Goal: Navigation & Orientation: Find specific page/section

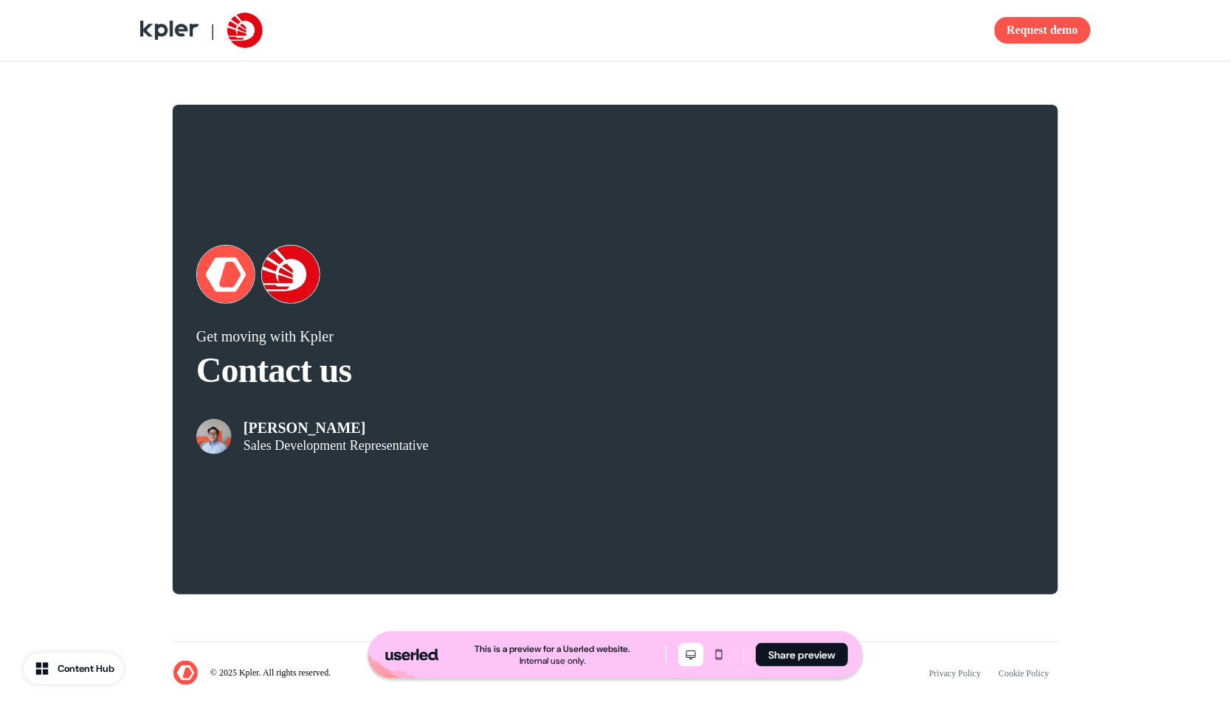
scroll to position [2757, 0]
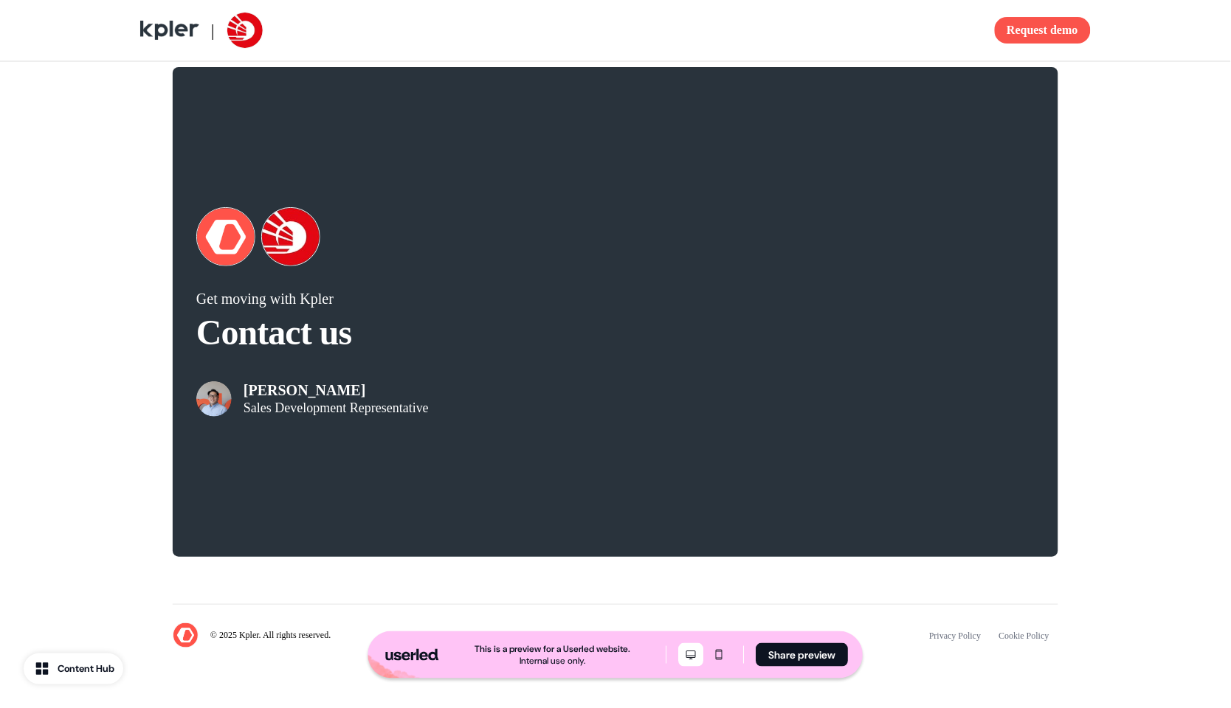
click at [140, 210] on div "Get moving with [PERSON_NAME] Contact us [PERSON_NAME] Sales Development Repres…" at bounding box center [615, 312] width 974 height 537
click at [1057, 92] on div "Get moving with [PERSON_NAME] Contact us [PERSON_NAME] Sales Development Repres…" at bounding box center [615, 312] width 1231 height 537
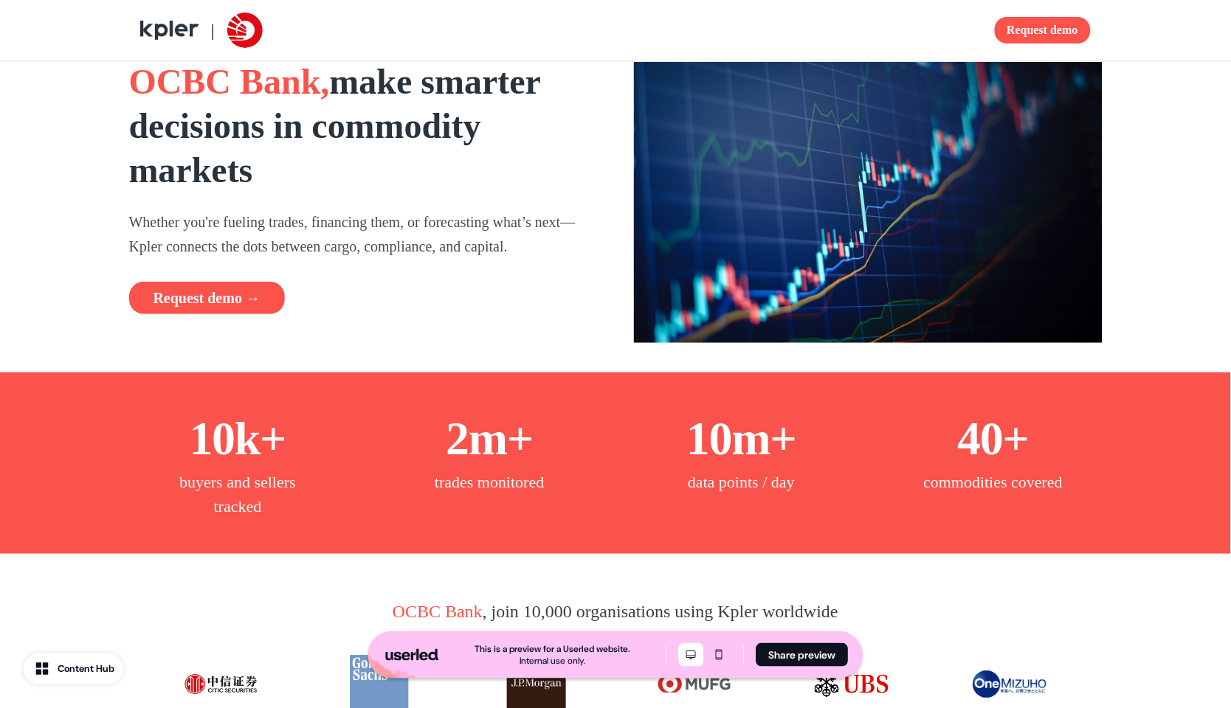
scroll to position [0, 0]
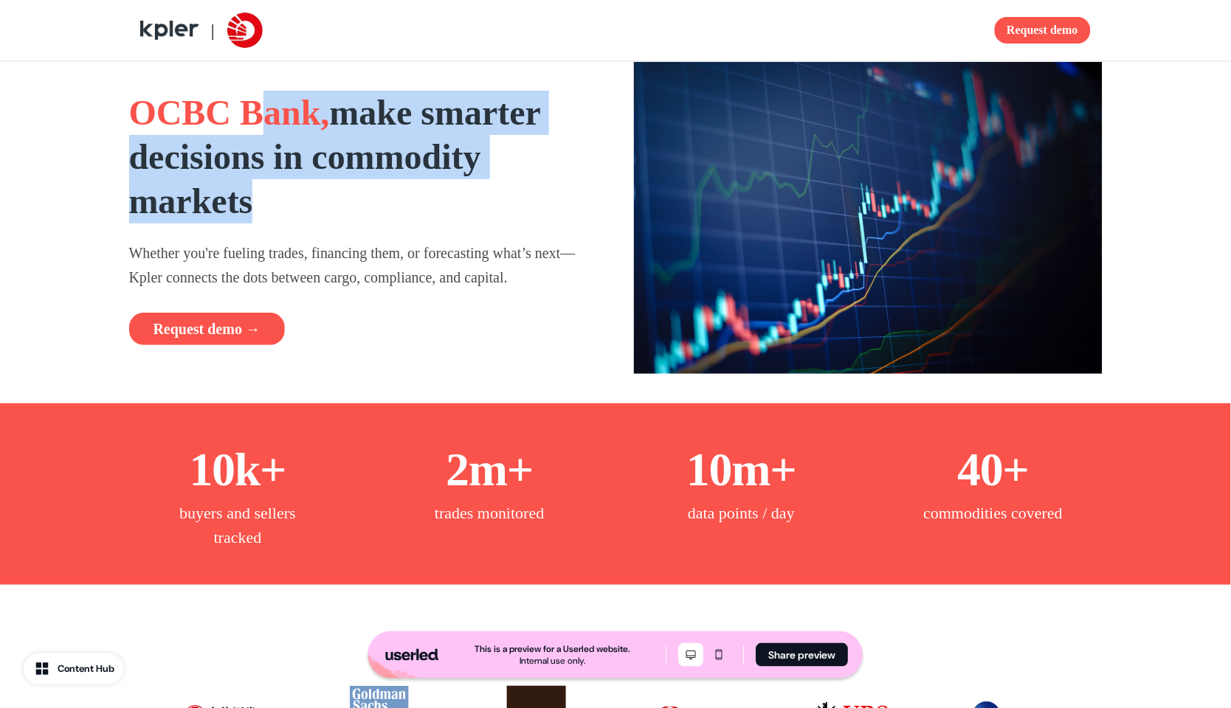
drag, startPoint x: 280, startPoint y: 129, endPoint x: 428, endPoint y: 192, distance: 160.4
click at [428, 190] on h1 "OCBC Bank, make smarter decisions in commodity markets" at bounding box center [363, 157] width 469 height 133
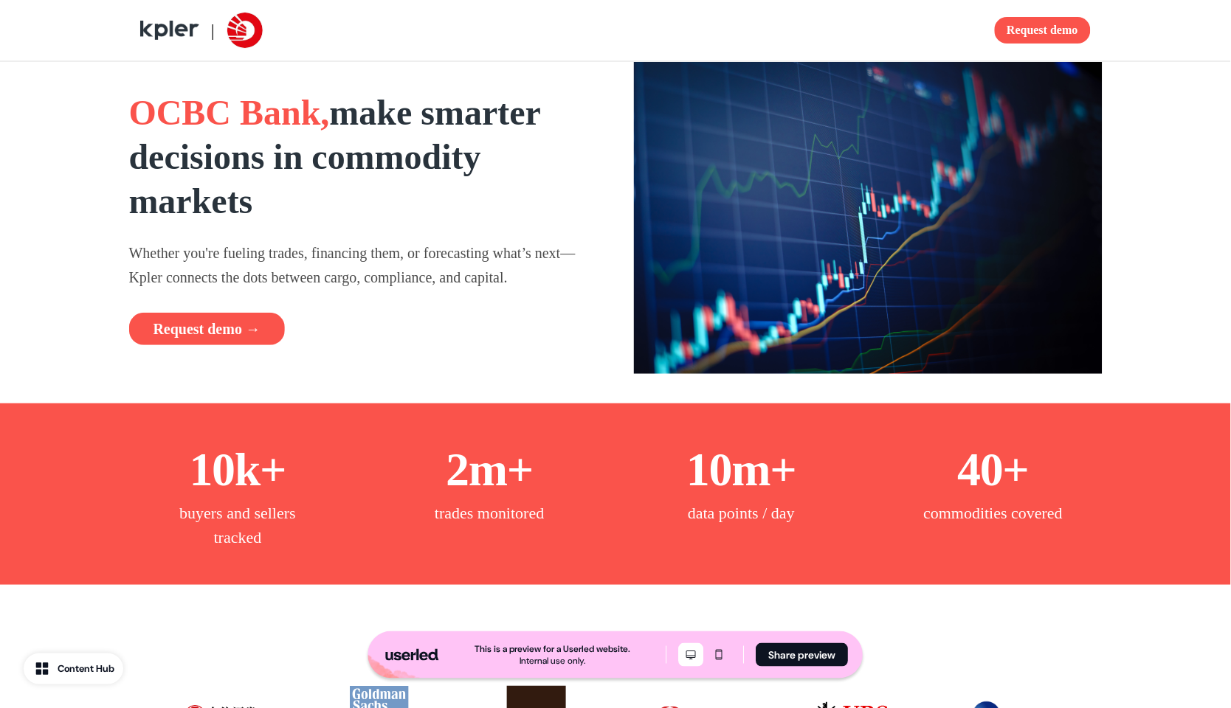
drag, startPoint x: 428, startPoint y: 192, endPoint x: 280, endPoint y: 184, distance: 147.8
click at [424, 190] on h1 "OCBC Bank, make smarter decisions in commodity markets" at bounding box center [363, 157] width 469 height 133
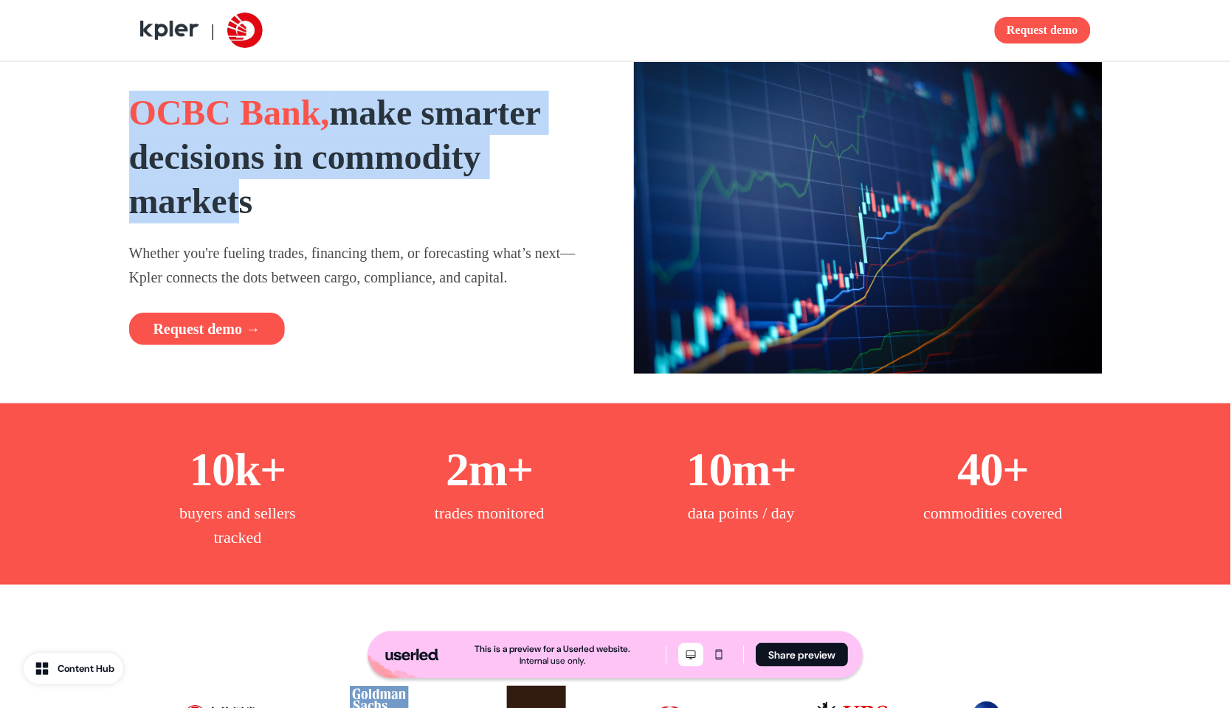
drag, startPoint x: 159, startPoint y: 142, endPoint x: 273, endPoint y: 204, distance: 129.4
click at [255, 189] on h1 "OCBC Bank, make smarter decisions in commodity markets" at bounding box center [363, 157] width 469 height 133
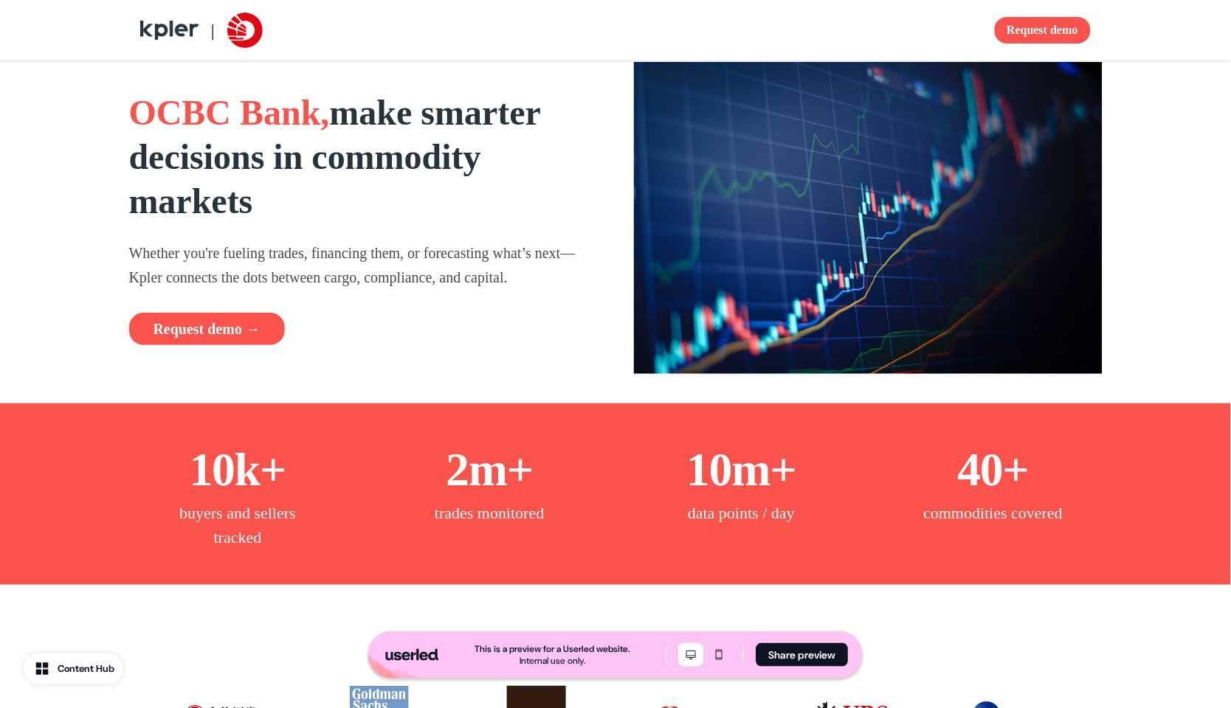
click at [284, 214] on h1 "OCBC Bank, make smarter decisions in commodity markets" at bounding box center [363, 157] width 469 height 133
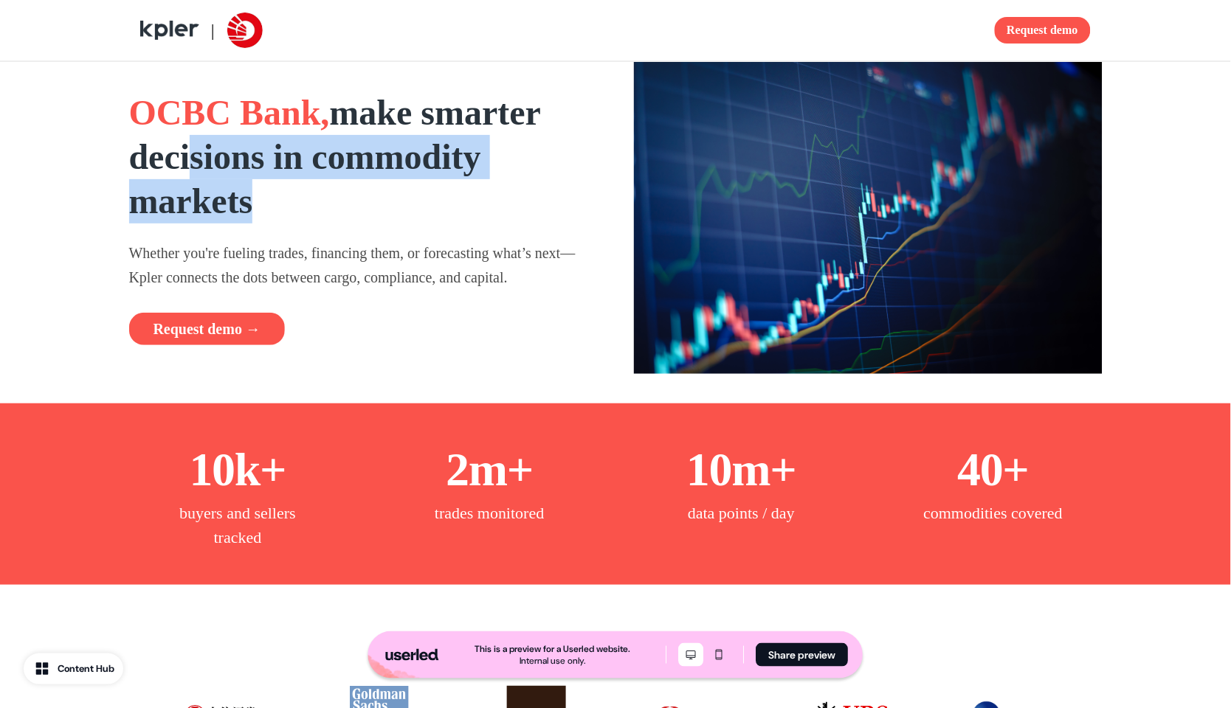
drag, startPoint x: 210, startPoint y: 166, endPoint x: 193, endPoint y: 160, distance: 17.3
click at [193, 159] on h1 "OCBC Bank, make smarter decisions in commodity markets" at bounding box center [363, 157] width 469 height 133
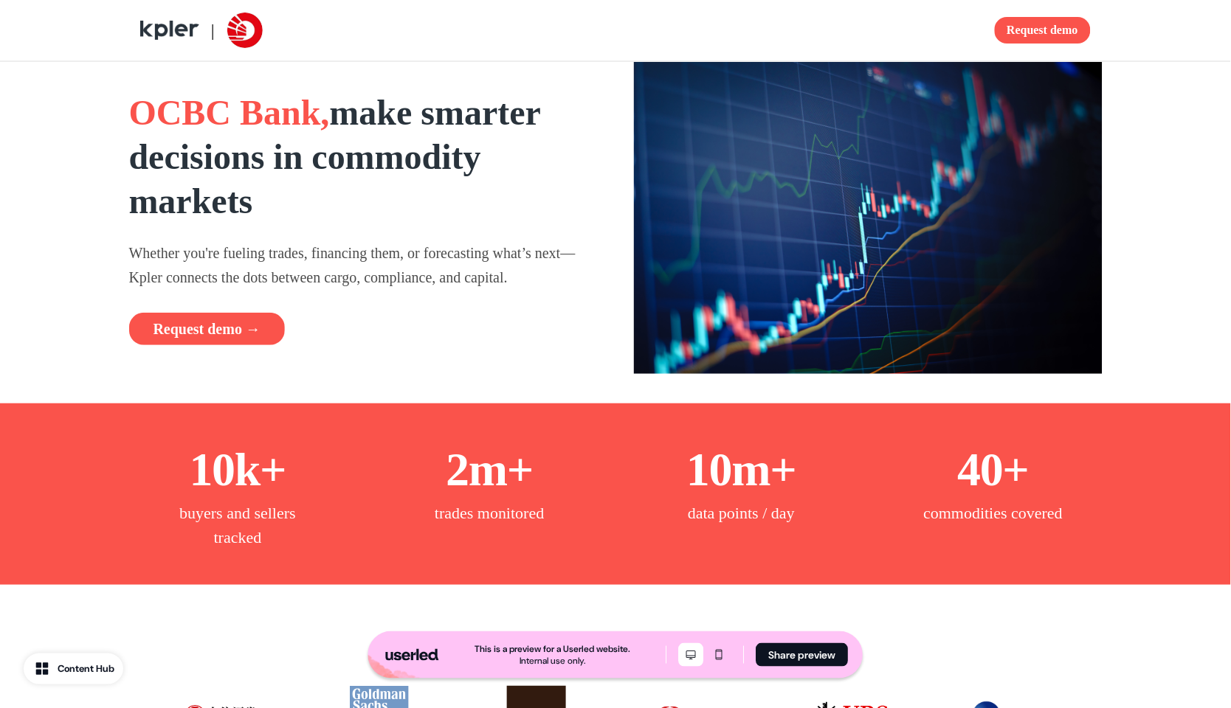
drag, startPoint x: 214, startPoint y: 196, endPoint x: 203, endPoint y: 162, distance: 35.0
click at [222, 199] on strong "make smarter decisions in commodity markets" at bounding box center [335, 157] width 412 height 128
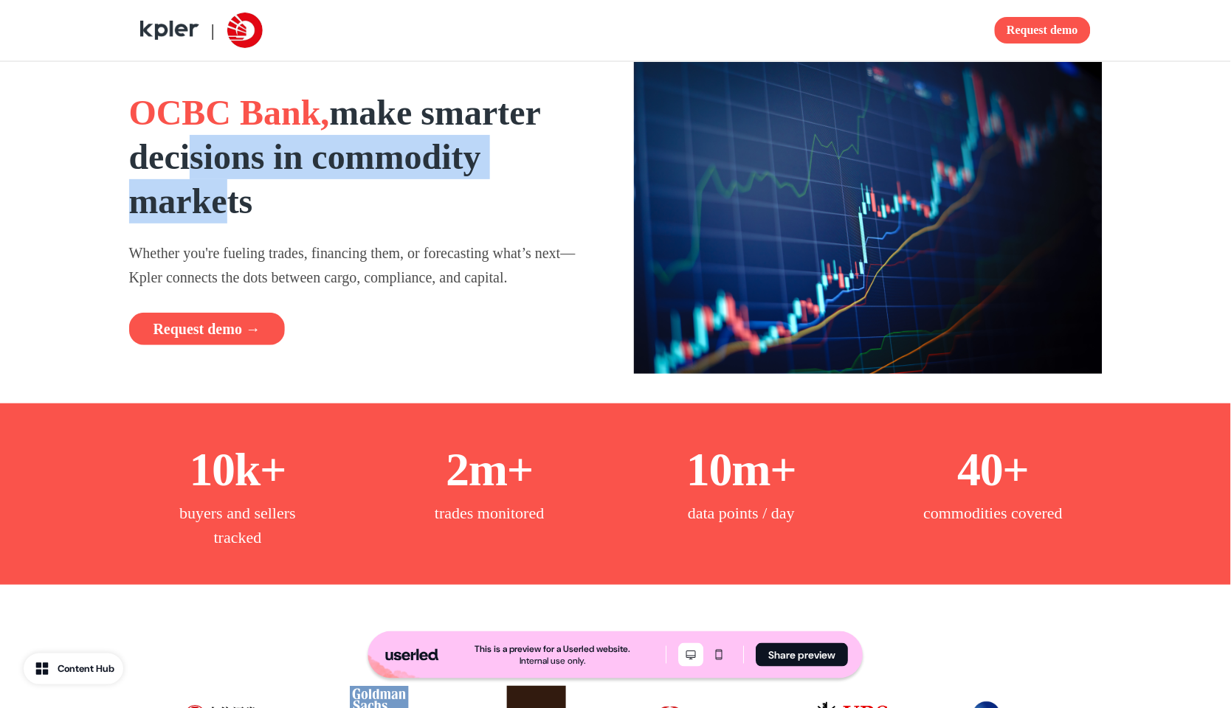
drag, startPoint x: 196, startPoint y: 148, endPoint x: 252, endPoint y: 196, distance: 73.9
click at [235, 189] on strong "make smarter decisions in commodity markets" at bounding box center [335, 157] width 412 height 128
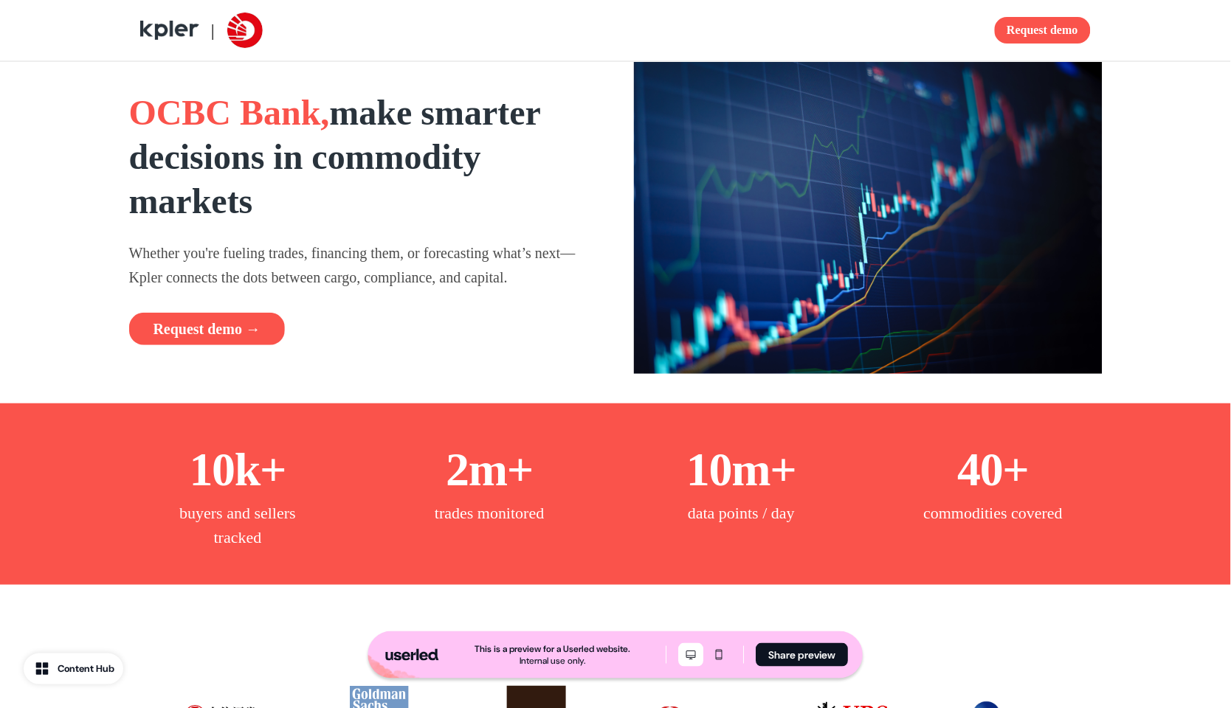
drag, startPoint x: 252, startPoint y: 196, endPoint x: 260, endPoint y: 174, distance: 22.9
click at [256, 195] on strong "make smarter decisions in commodity markets" at bounding box center [335, 157] width 412 height 128
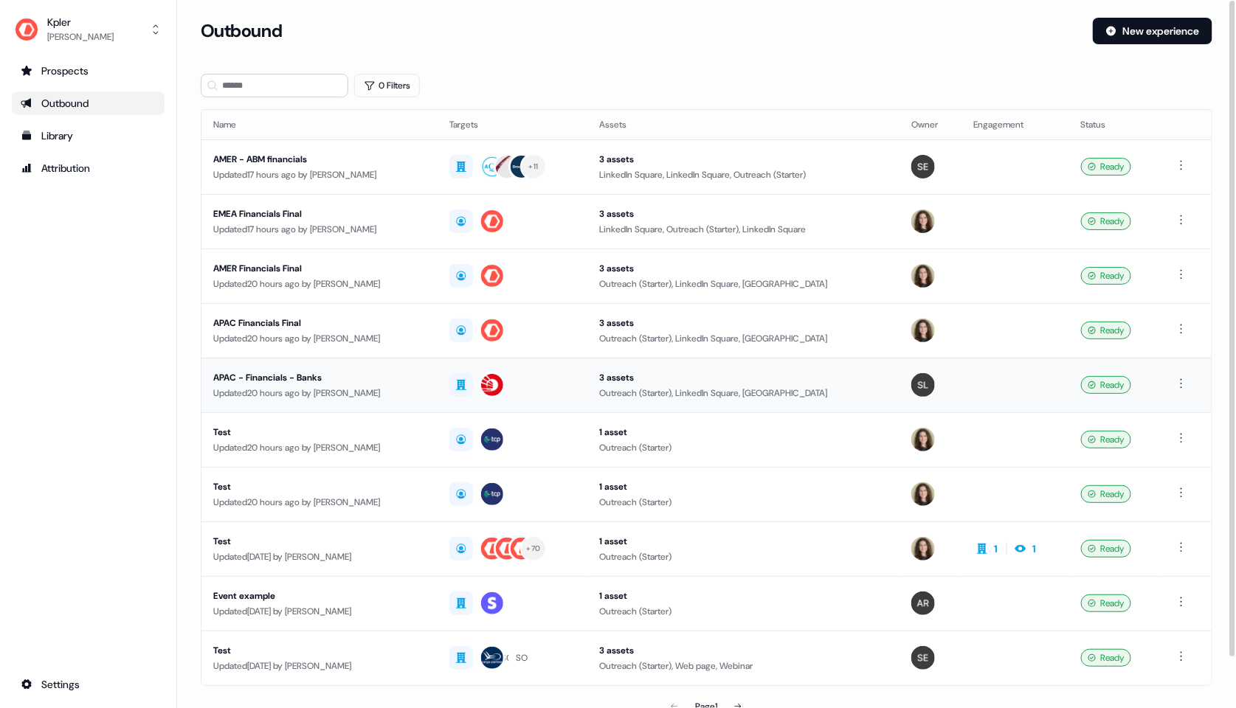
click at [328, 381] on div "APAC - Financials - Banks" at bounding box center [319, 377] width 213 height 15
click at [311, 317] on div "APAC Financials Final" at bounding box center [319, 323] width 213 height 15
click at [316, 277] on div "Updated 20 hours ago by [PERSON_NAME]" at bounding box center [319, 284] width 213 height 15
click at [322, 230] on div "Updated 17 hours ago by [PERSON_NAME]" at bounding box center [319, 229] width 213 height 15
click at [314, 286] on div "Updated 20 hours ago by [PERSON_NAME]" at bounding box center [319, 284] width 213 height 15
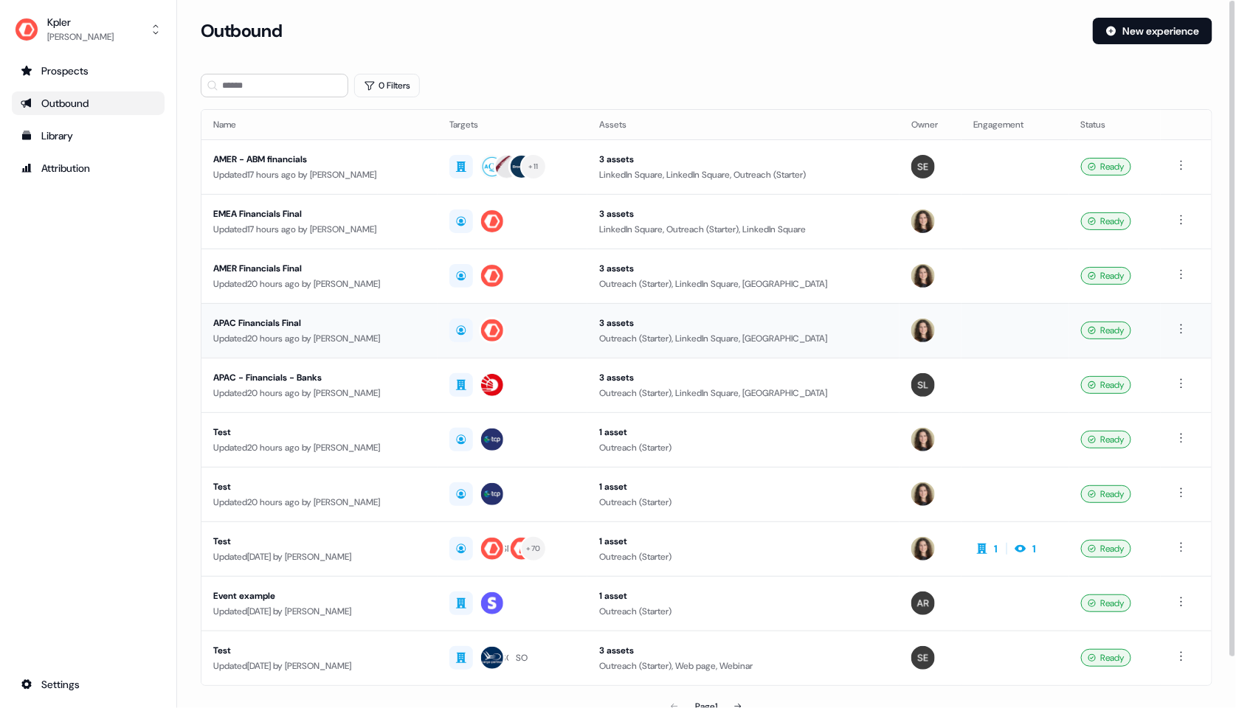
click at [312, 335] on div "Updated 20 hours ago by [PERSON_NAME]" at bounding box center [319, 338] width 213 height 15
click at [348, 182] on td "AMER - ABM financials Updated 17 hours ago by [PERSON_NAME]" at bounding box center [319, 166] width 236 height 55
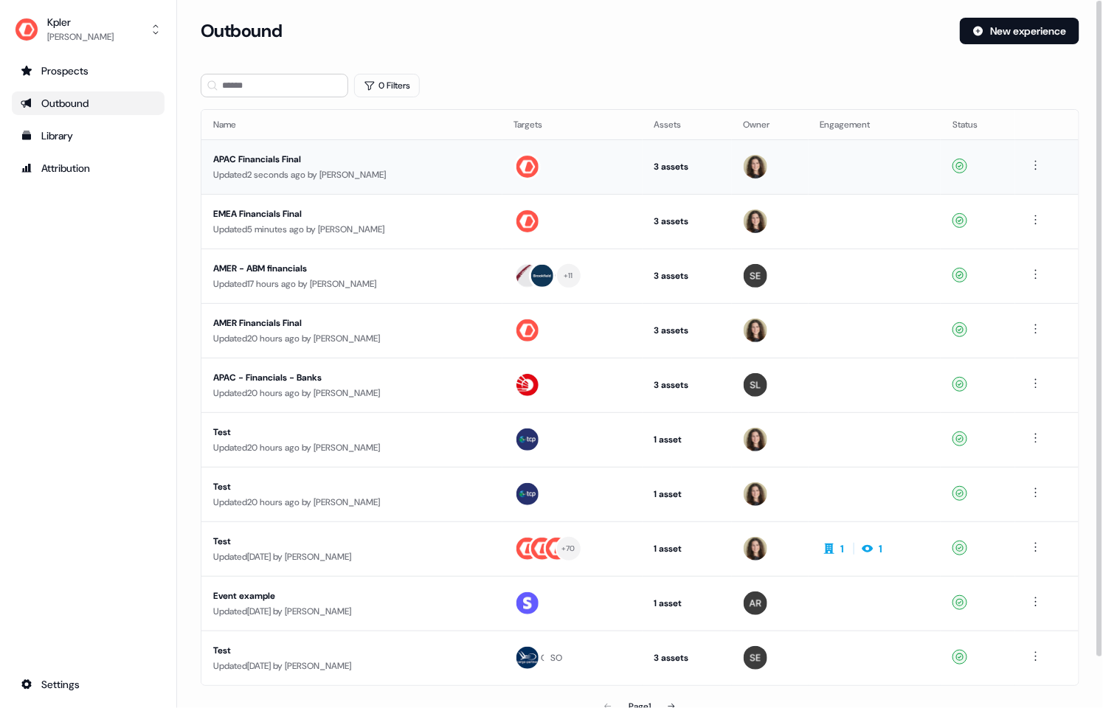
click at [306, 170] on div "Updated 2 seconds ago by [PERSON_NAME]" at bounding box center [351, 174] width 277 height 15
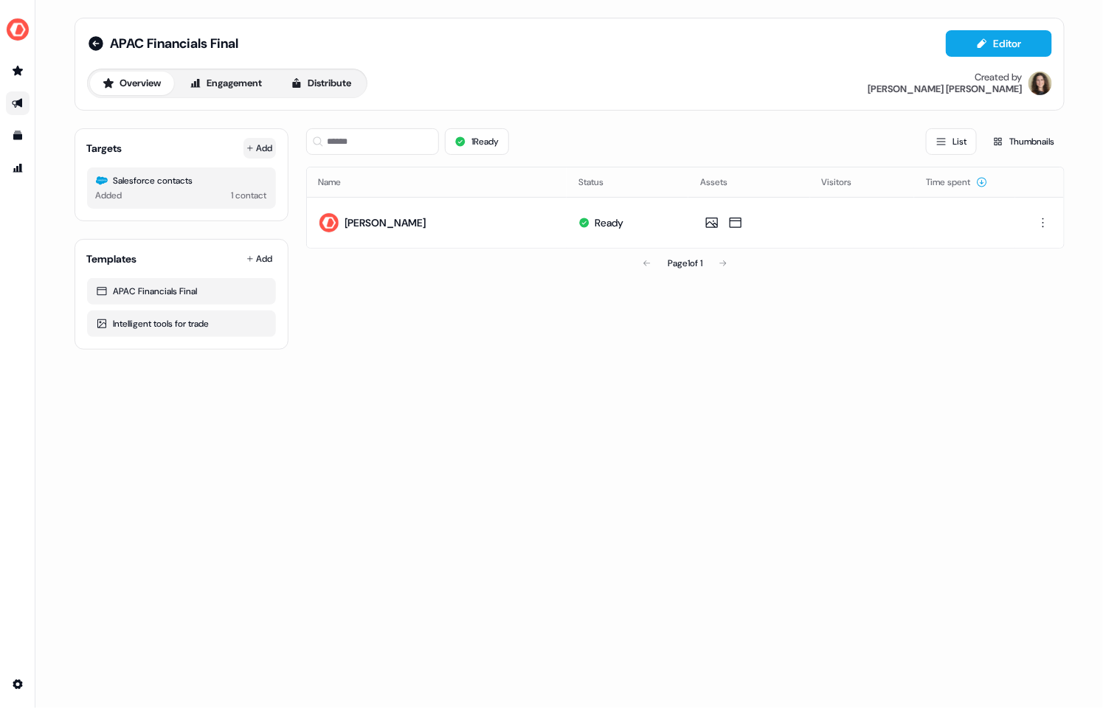
click at [253, 144] on button "Add" at bounding box center [259, 148] width 32 height 21
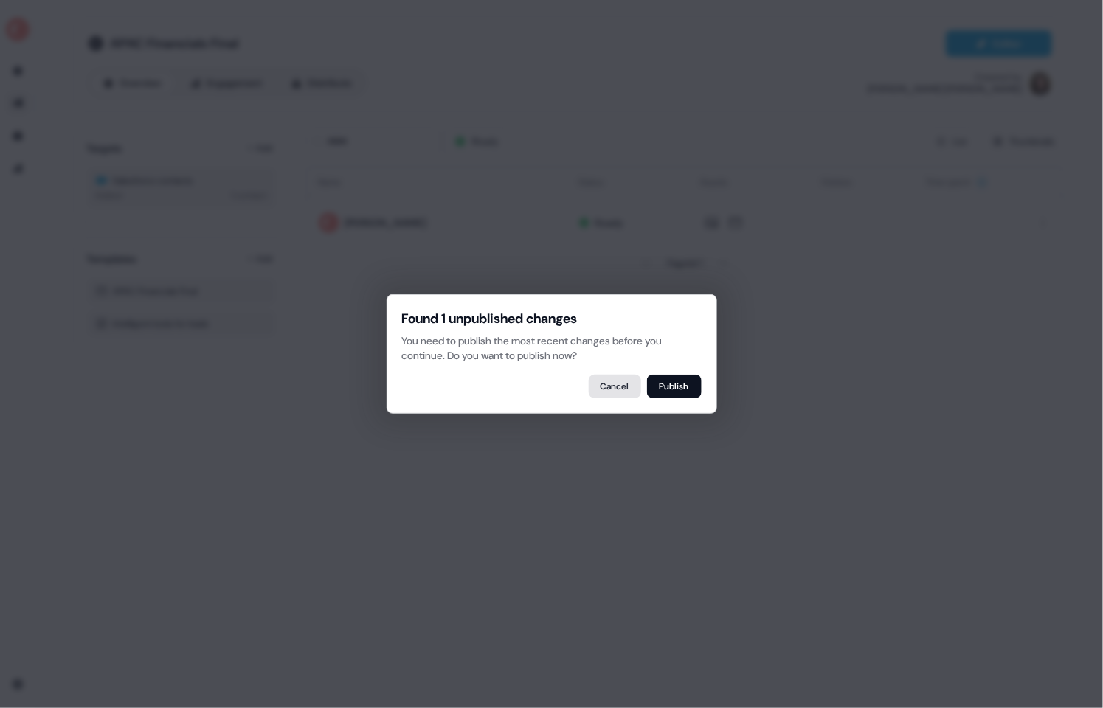
click at [624, 386] on button "Cancel" at bounding box center [615, 387] width 52 height 24
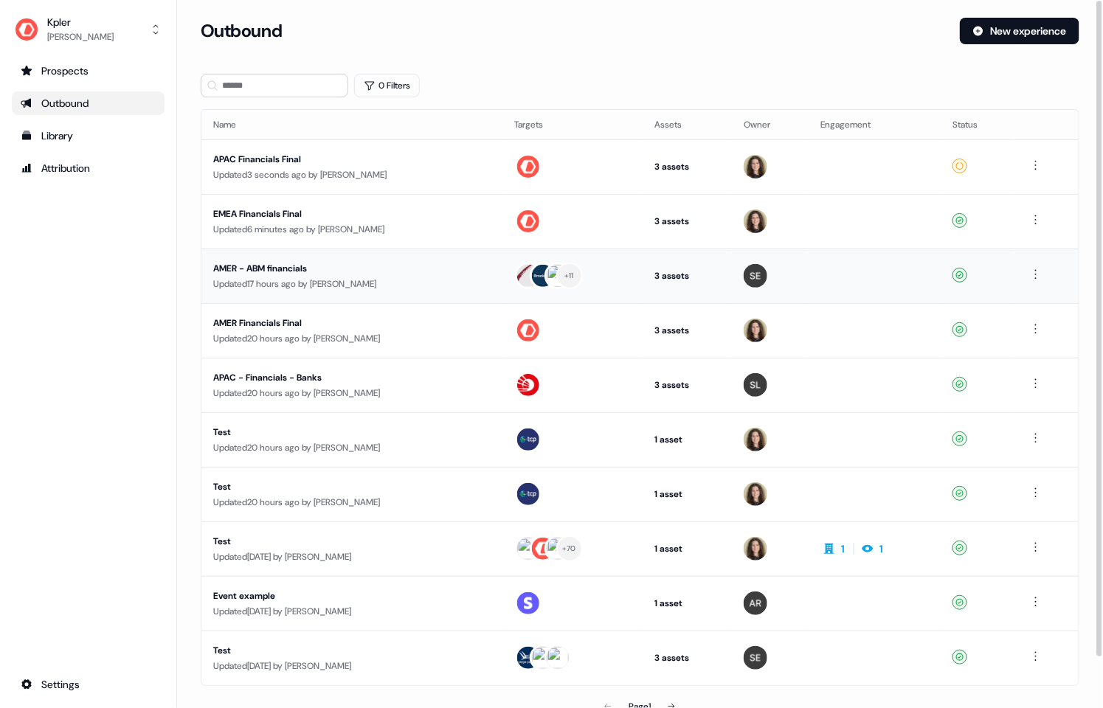
click at [291, 271] on div "AMER - ABM financials" at bounding box center [351, 268] width 276 height 15
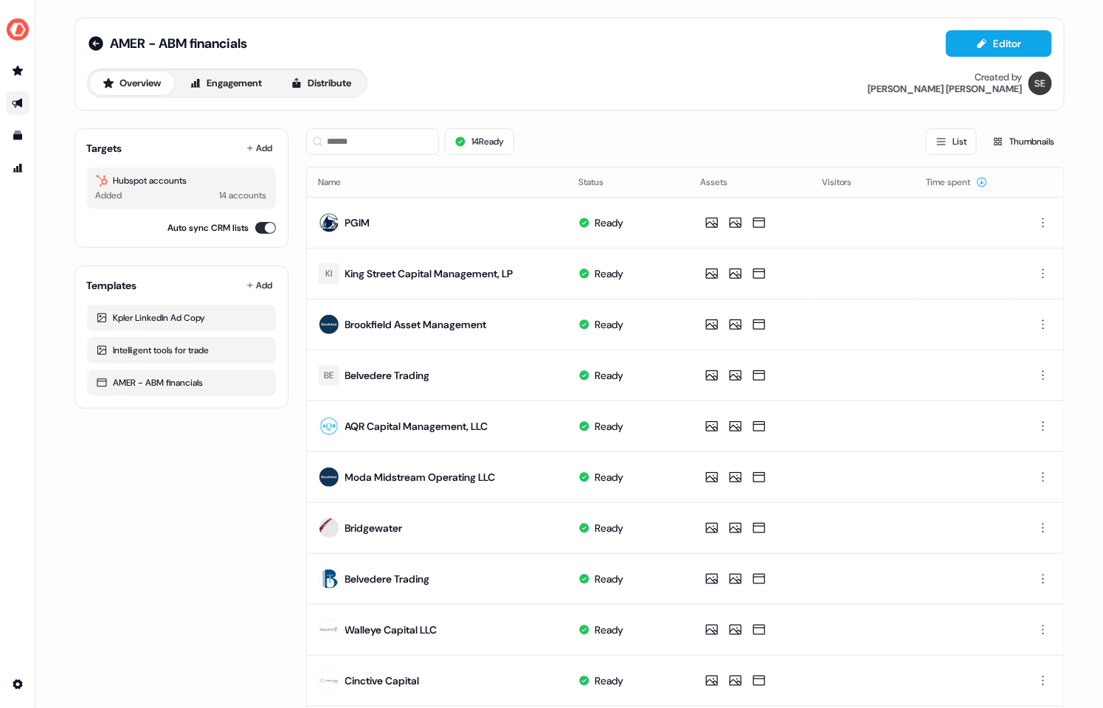
scroll to position [20, 0]
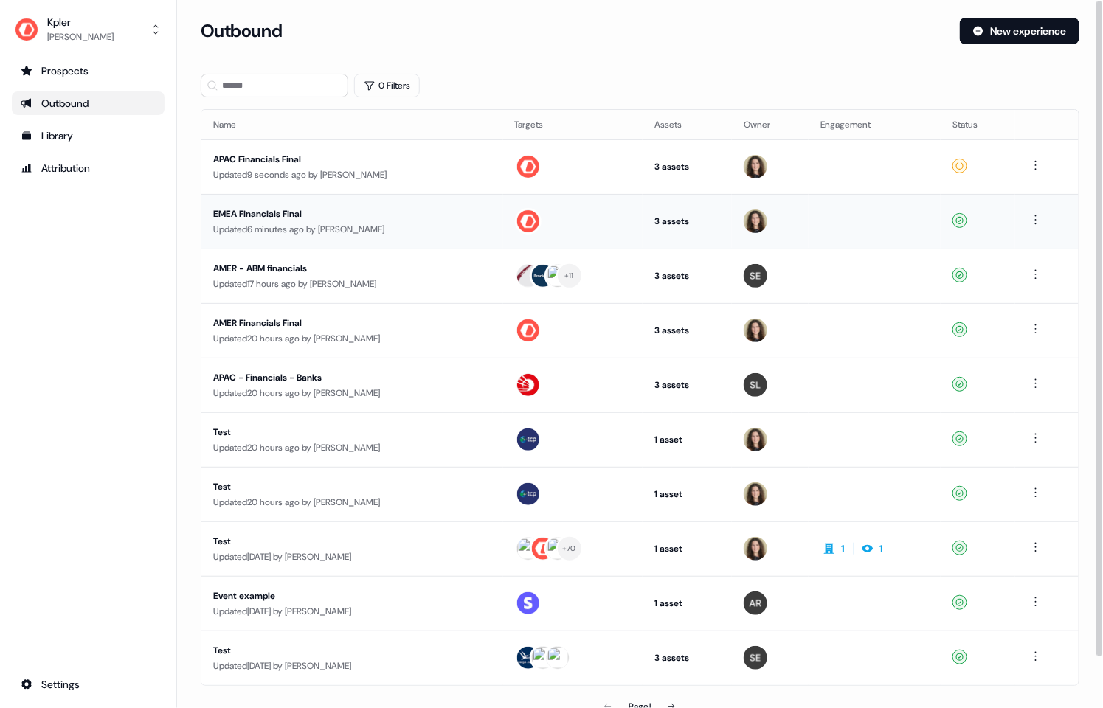
click at [357, 222] on div "Updated 6 minutes ago by [PERSON_NAME]" at bounding box center [352, 229] width 278 height 15
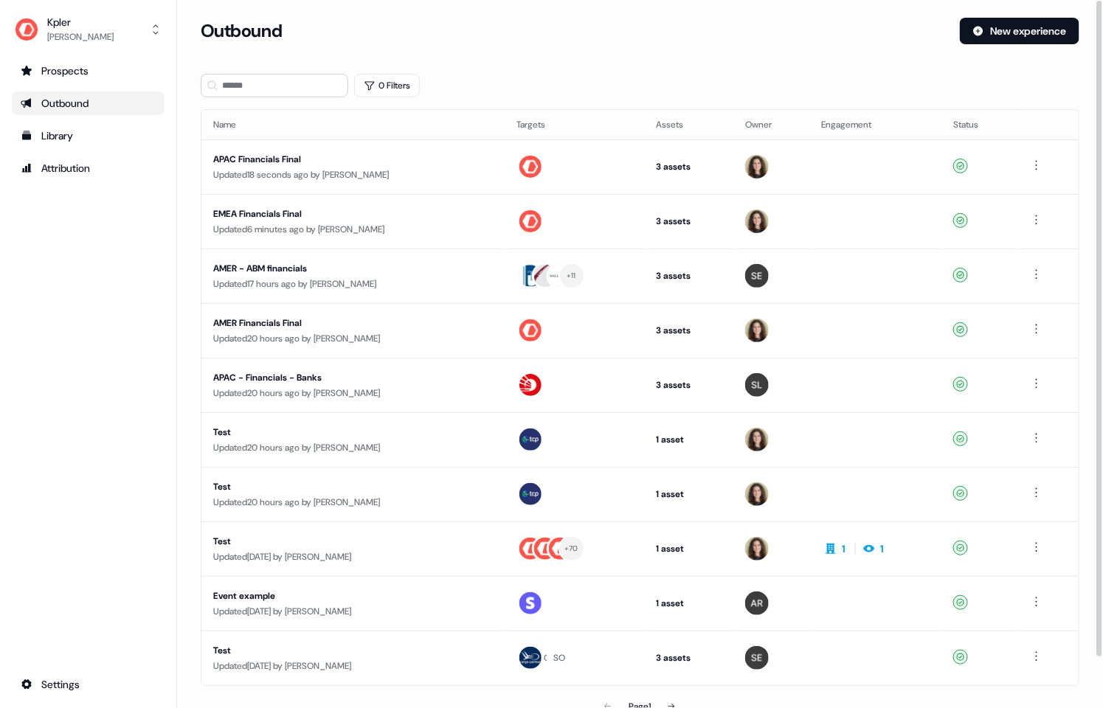
click at [578, 45] on div "Outbound New experience" at bounding box center [640, 40] width 879 height 44
